Goal: Task Accomplishment & Management: Manage account settings

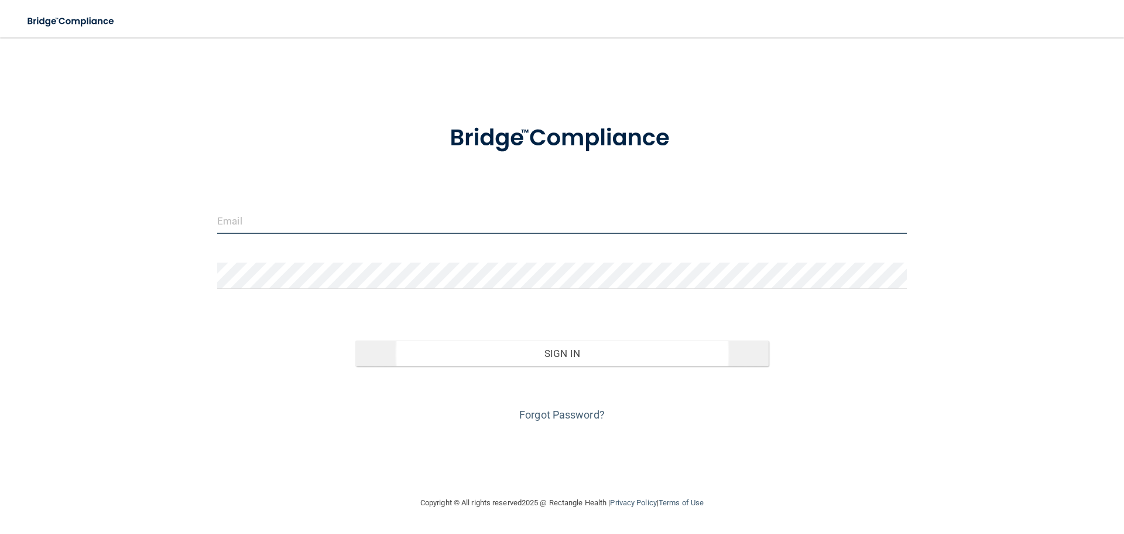
type input "[EMAIL_ADDRESS][DOMAIN_NAME]"
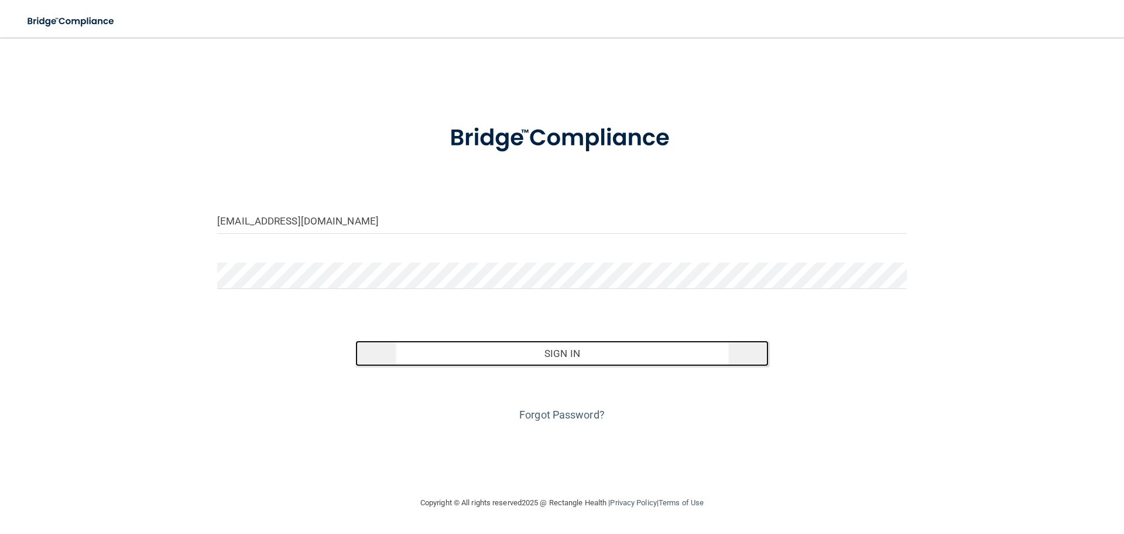
click at [574, 347] on button "Sign In" at bounding box center [562, 353] width 414 height 26
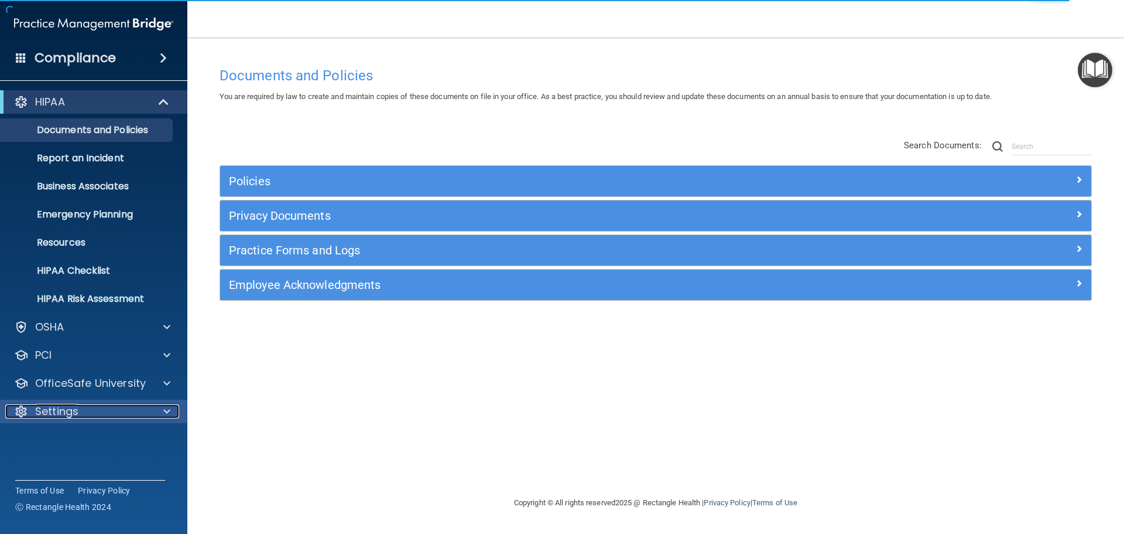
click at [146, 416] on div "Settings" at bounding box center [77, 411] width 145 height 14
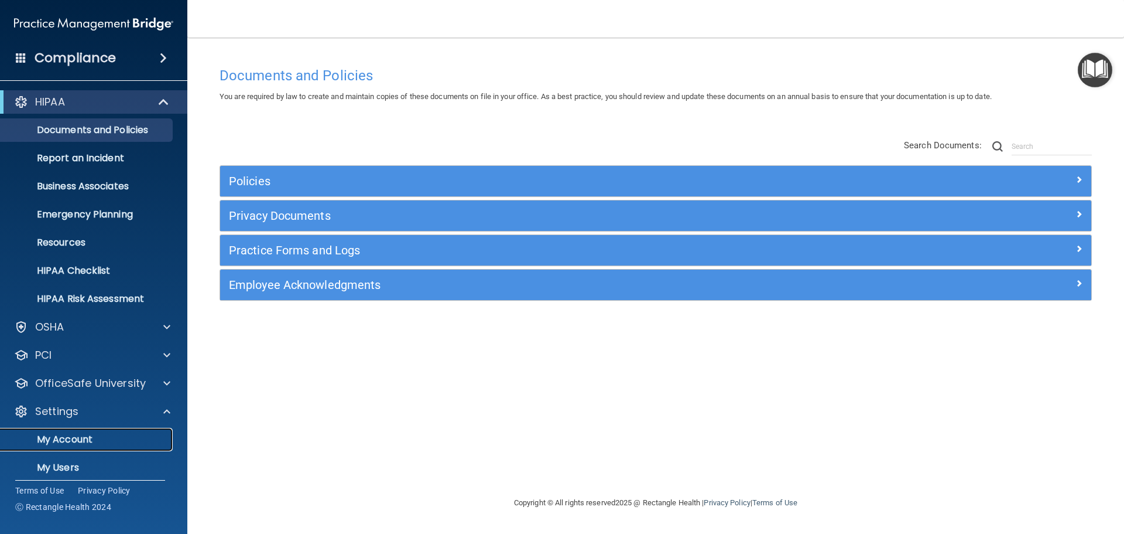
click at [74, 442] on p "My Account" at bounding box center [88, 439] width 160 height 12
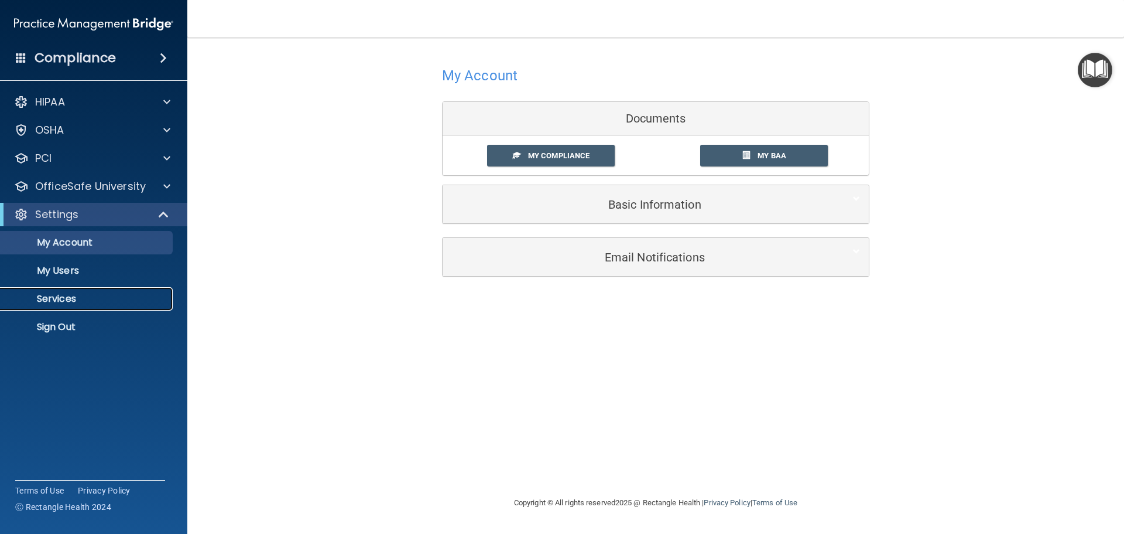
click at [51, 301] on p "Services" at bounding box center [88, 299] width 160 height 12
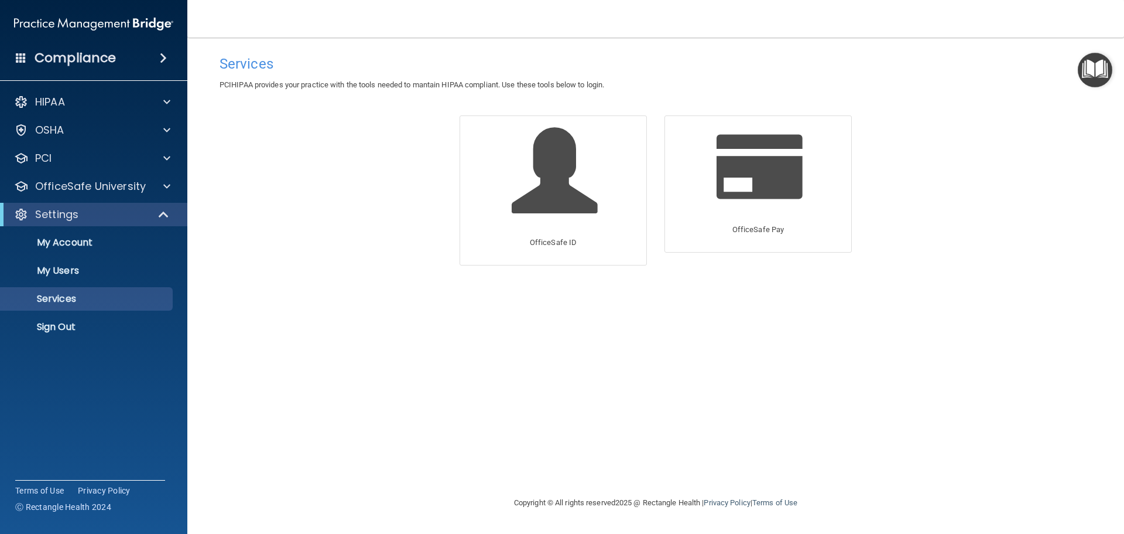
click at [25, 57] on span at bounding box center [21, 57] width 11 height 11
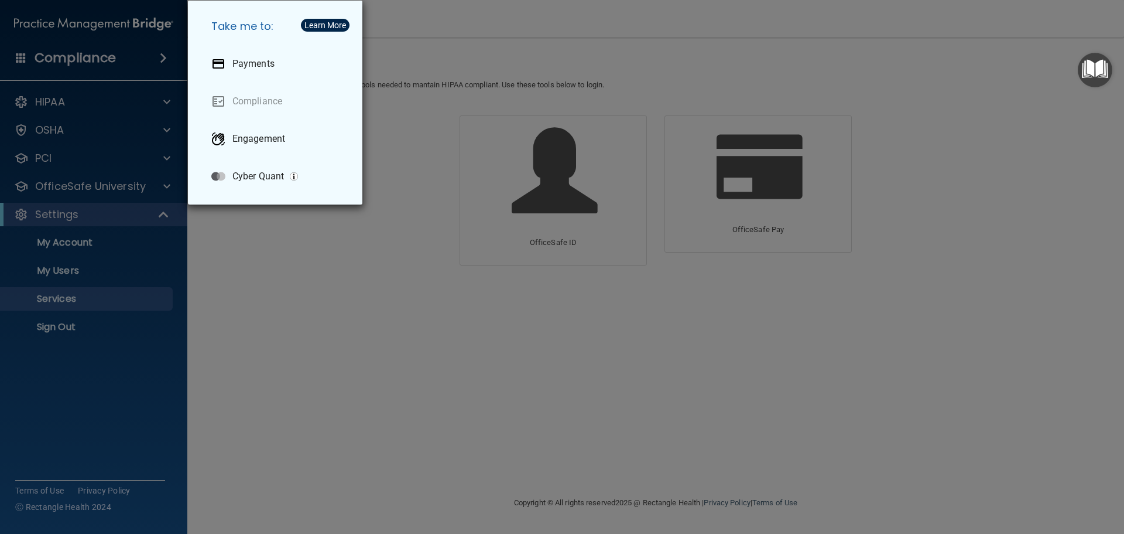
click at [325, 271] on div "Take me to: Payments Compliance Engagement Cyber Quant" at bounding box center [562, 267] width 1124 height 534
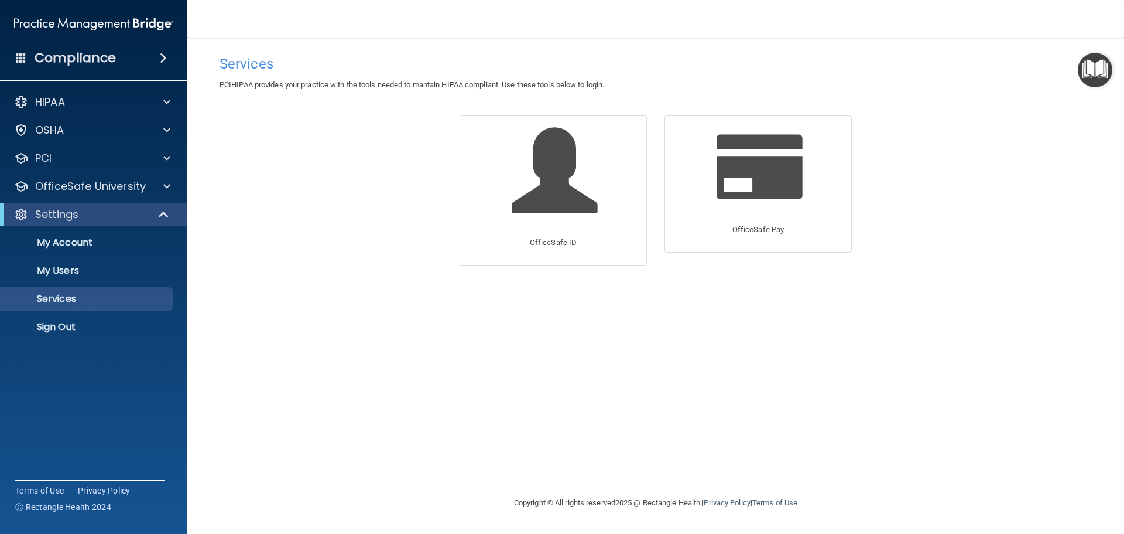
click at [1093, 69] on img "Open Resource Center" at bounding box center [1095, 70] width 35 height 35
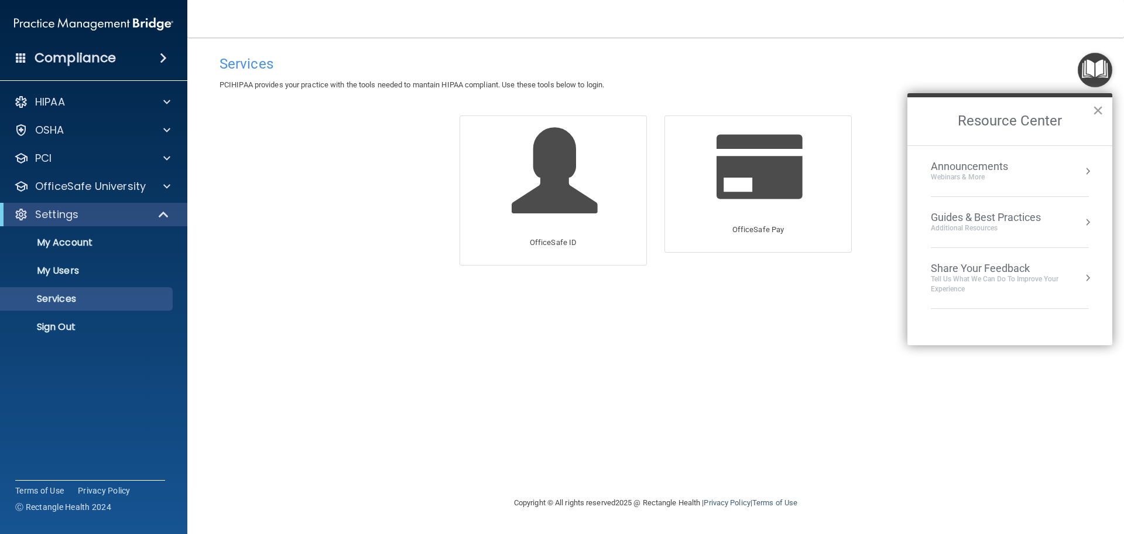
click at [1099, 111] on button "×" at bounding box center [1098, 110] width 11 height 19
